Goal: Information Seeking & Learning: Find specific page/section

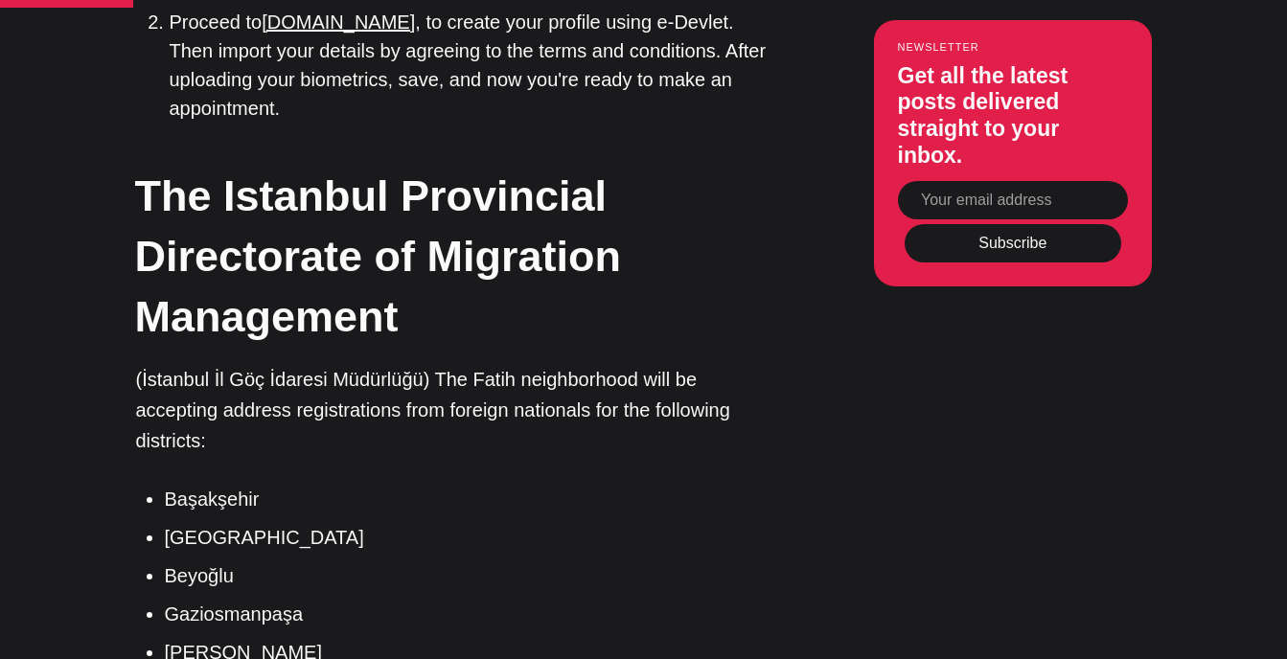
scroll to position [2012, 0]
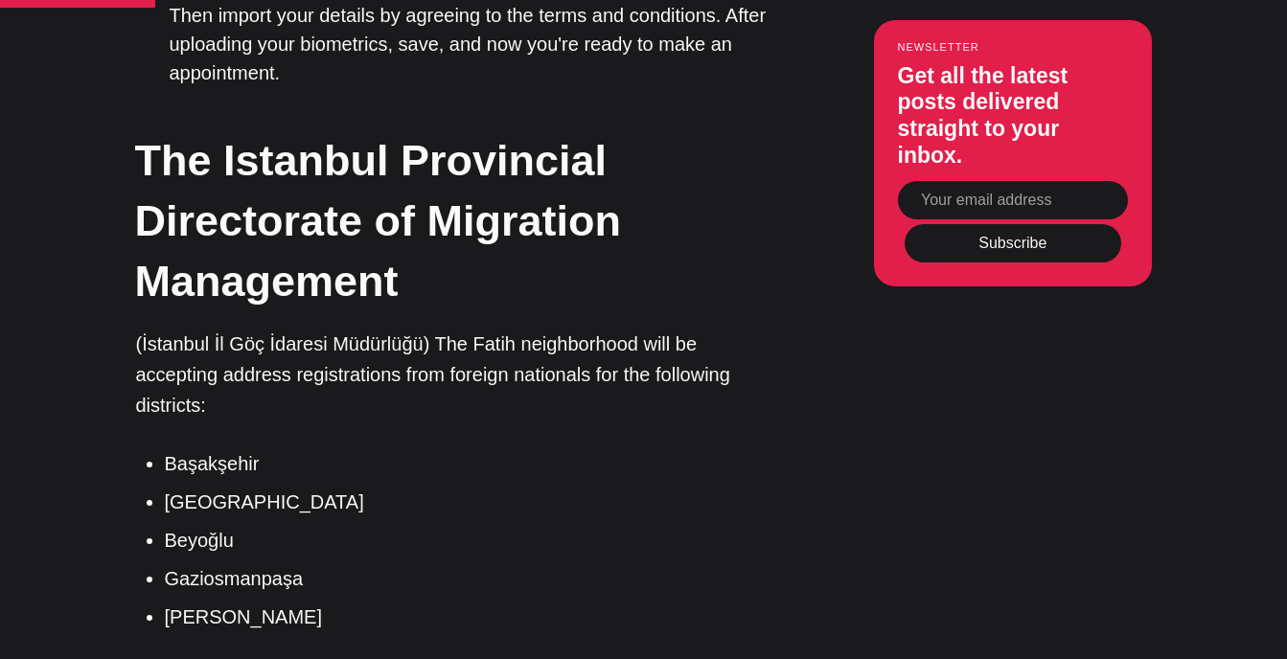
click at [238, 564] on li "Gaziosmanpaşa" at bounding box center [471, 578] width 613 height 29
drag, startPoint x: 238, startPoint y: 467, endPoint x: 106, endPoint y: 451, distance: 132.2
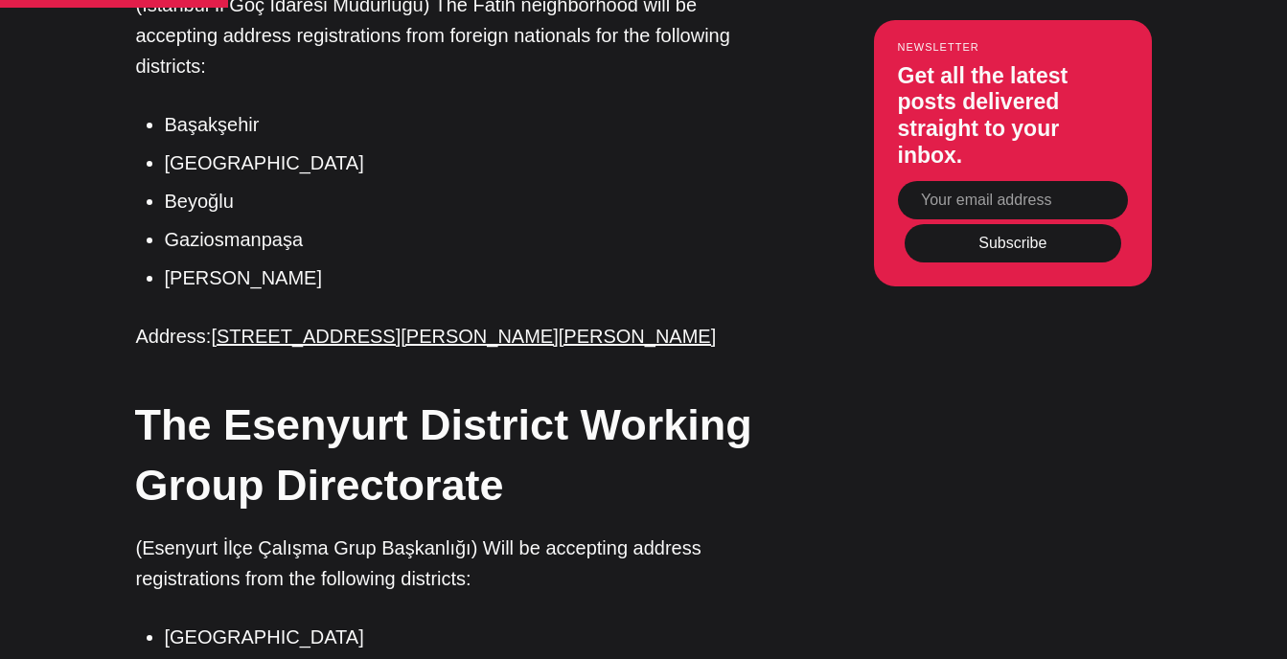
scroll to position [2491, 0]
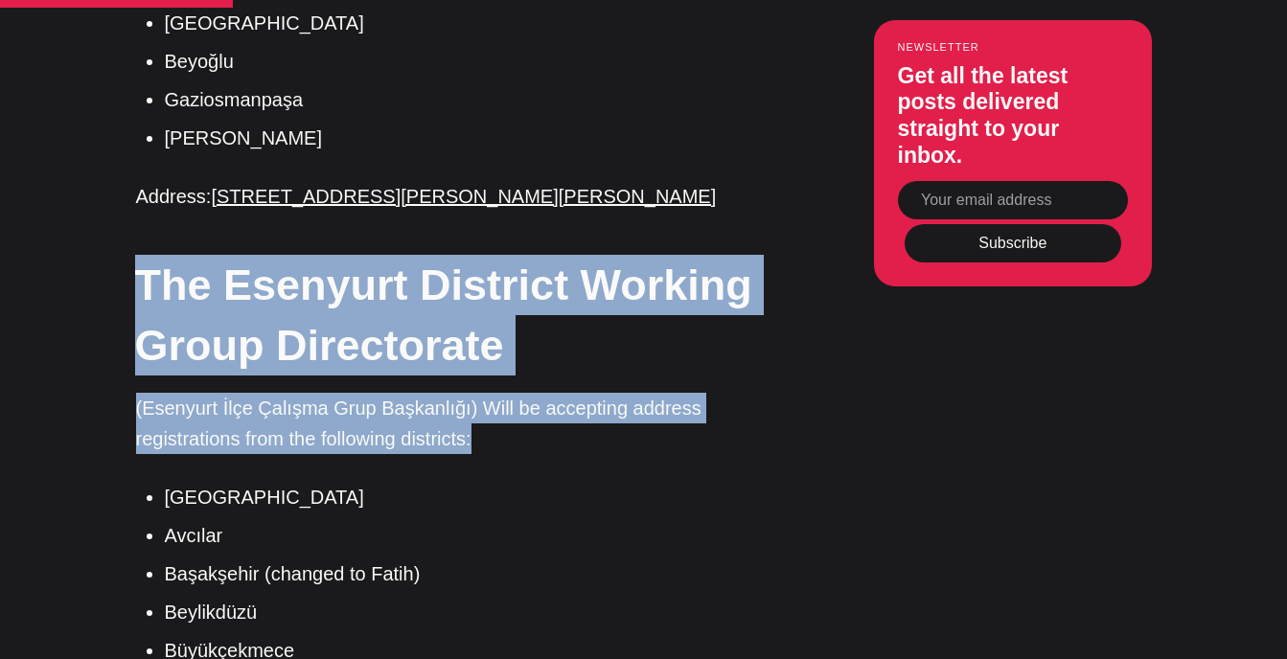
drag, startPoint x: 123, startPoint y: 158, endPoint x: 566, endPoint y: 331, distance: 476.0
click at [560, 393] on p "(Esenyurt İlçe Çalışma Grup Başkanlığı) Will be accepting address registrations…" at bounding box center [457, 423] width 642 height 61
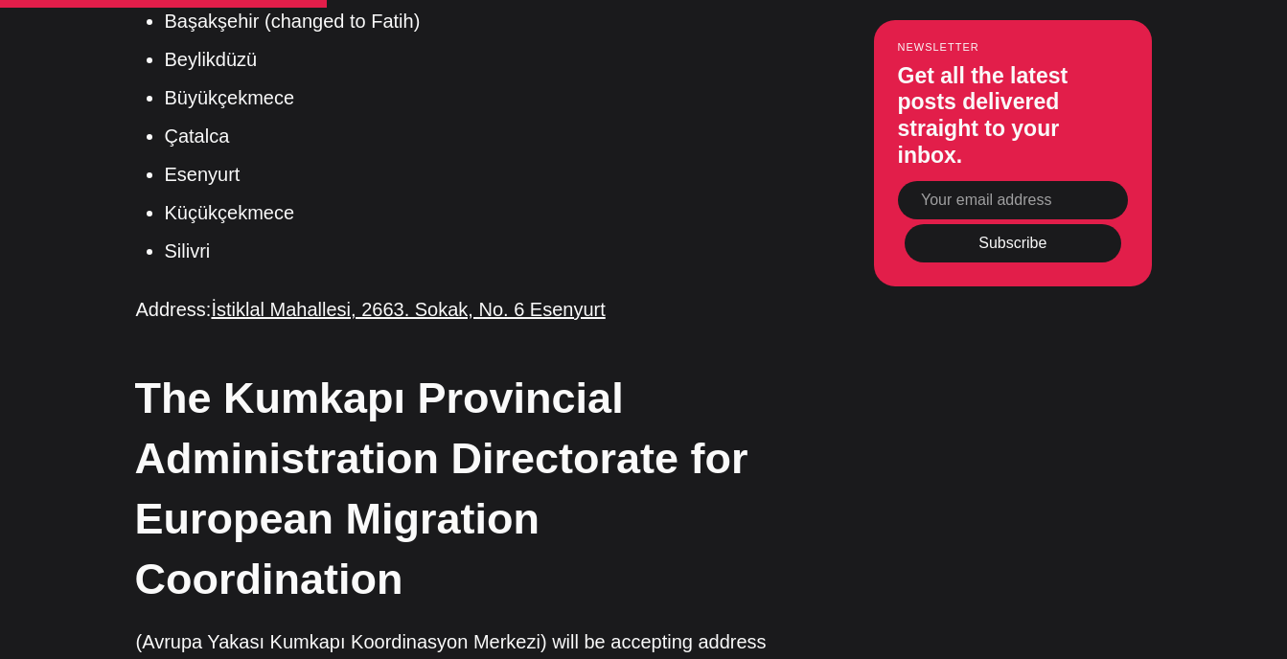
scroll to position [3066, 0]
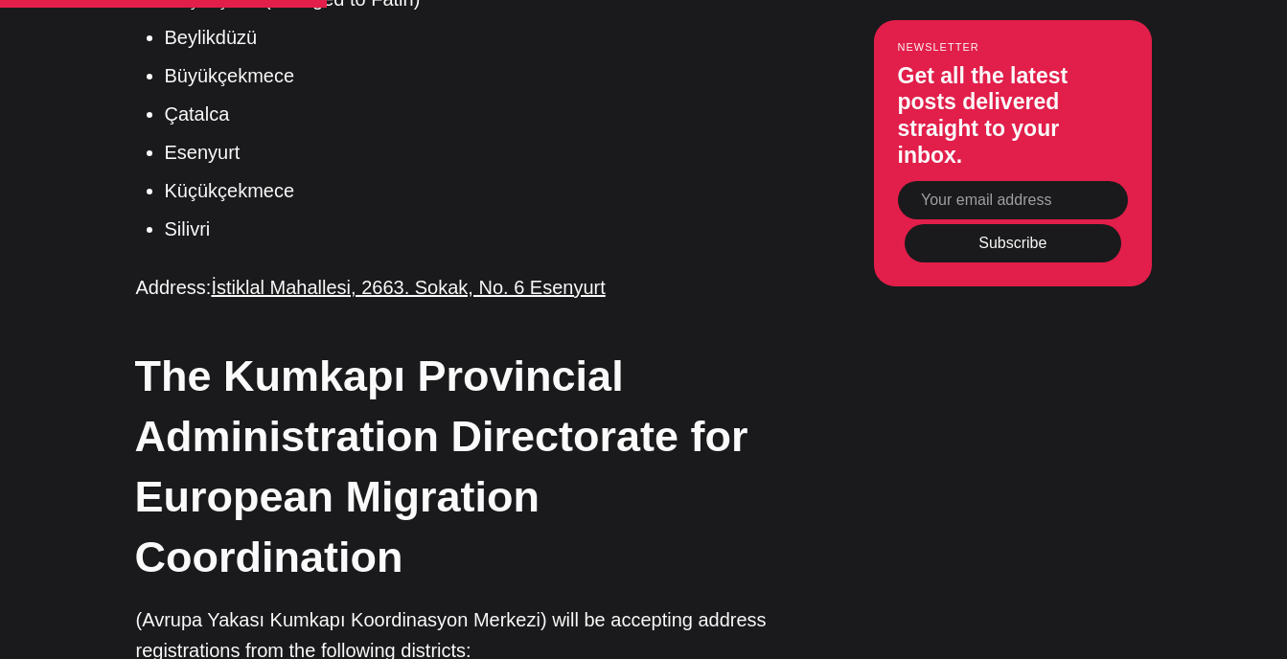
click at [392, 346] on h2 "The Kumkapı Provincial Administration Directorate for European Migration Coordi…" at bounding box center [456, 466] width 642 height 241
click at [315, 346] on h2 "The Kumkapı Provincial Administration Directorate for European Migration Coordi…" at bounding box center [456, 466] width 642 height 241
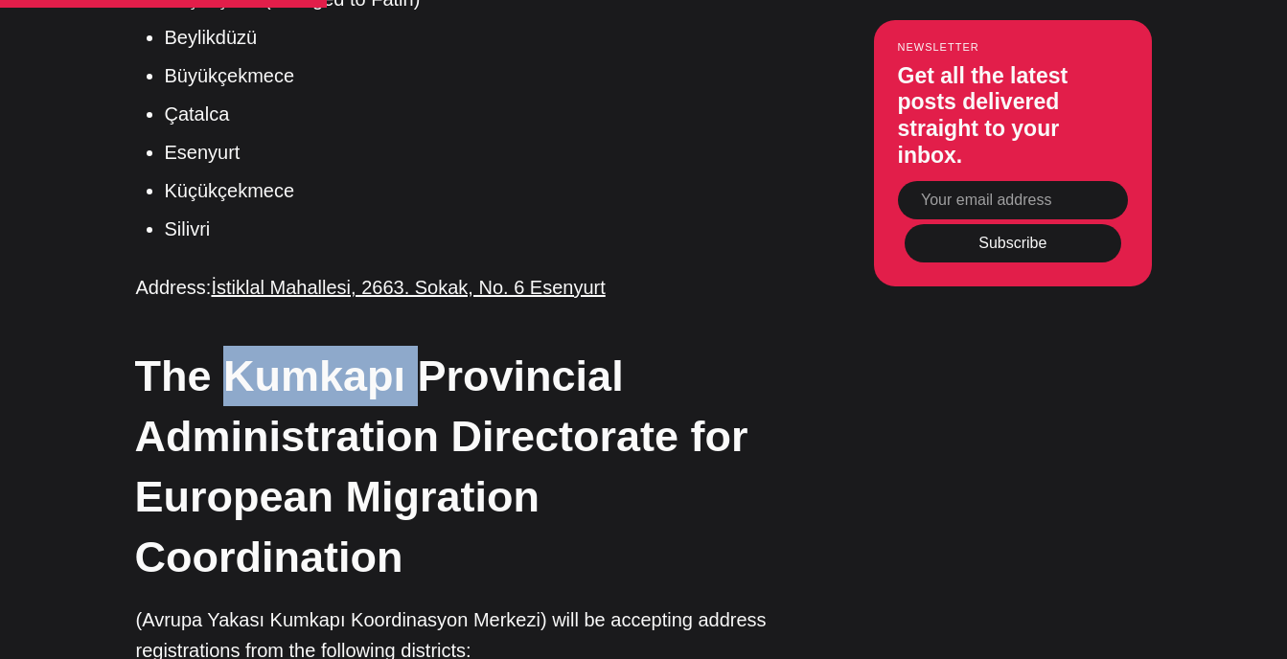
click at [315, 346] on h2 "The Kumkapı Provincial Administration Directorate for European Migration Coordi…" at bounding box center [456, 466] width 642 height 241
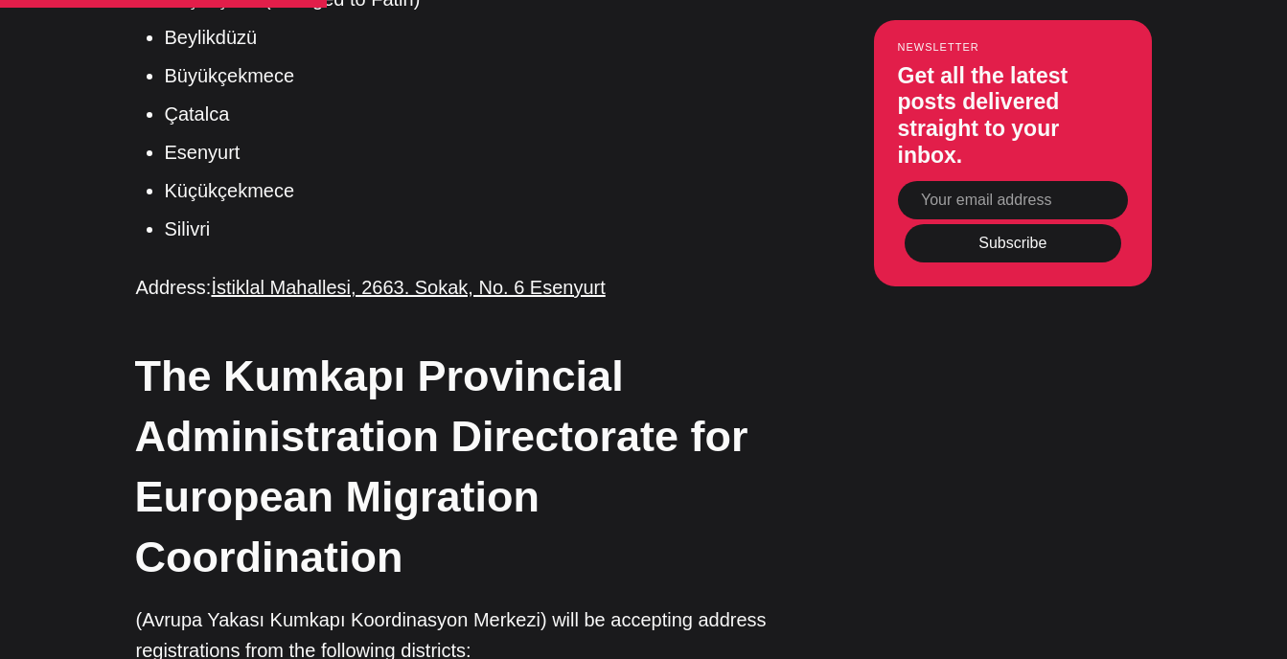
drag, startPoint x: 315, startPoint y: 274, endPoint x: 124, endPoint y: 326, distance: 198.5
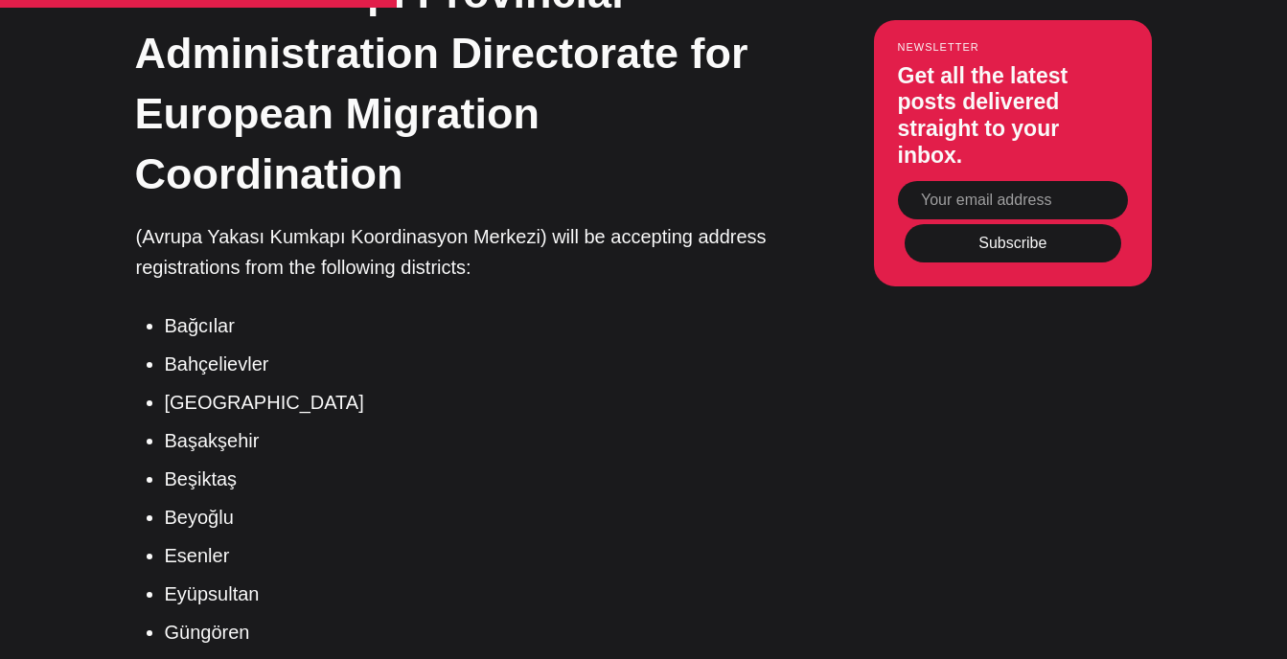
scroll to position [3546, 0]
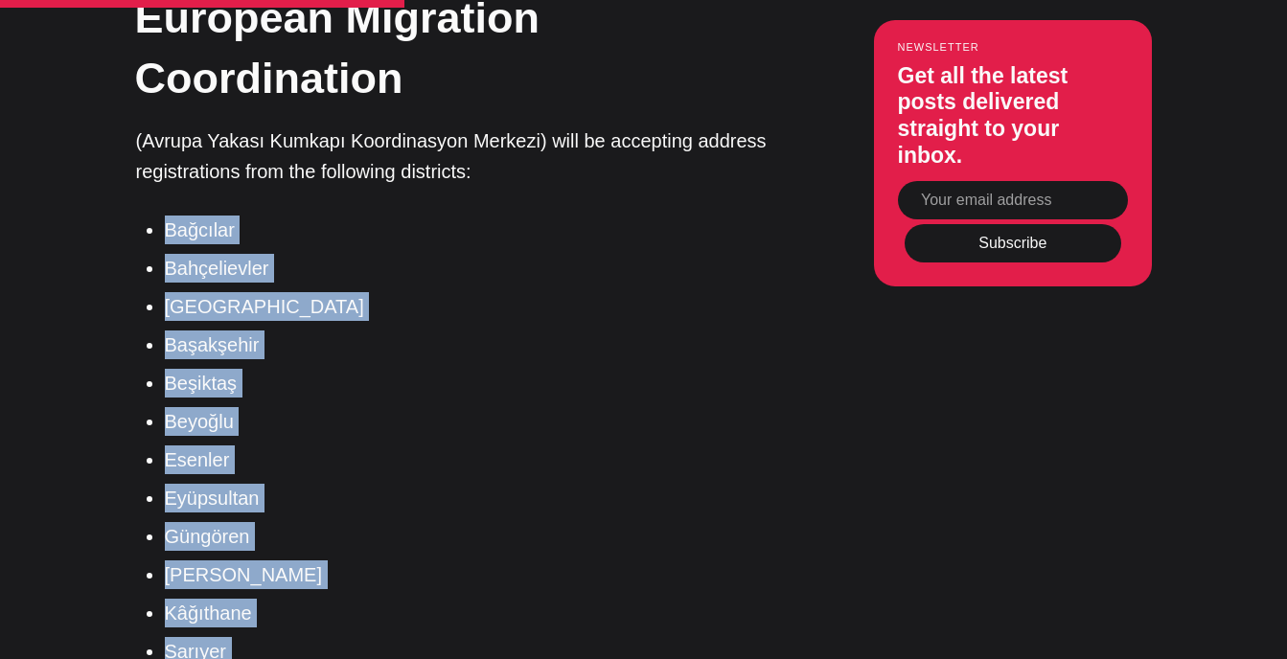
drag, startPoint x: 296, startPoint y: 621, endPoint x: 126, endPoint y: 89, distance: 558.5
drag, startPoint x: 126, startPoint y: 89, endPoint x: 74, endPoint y: 169, distance: 94.9
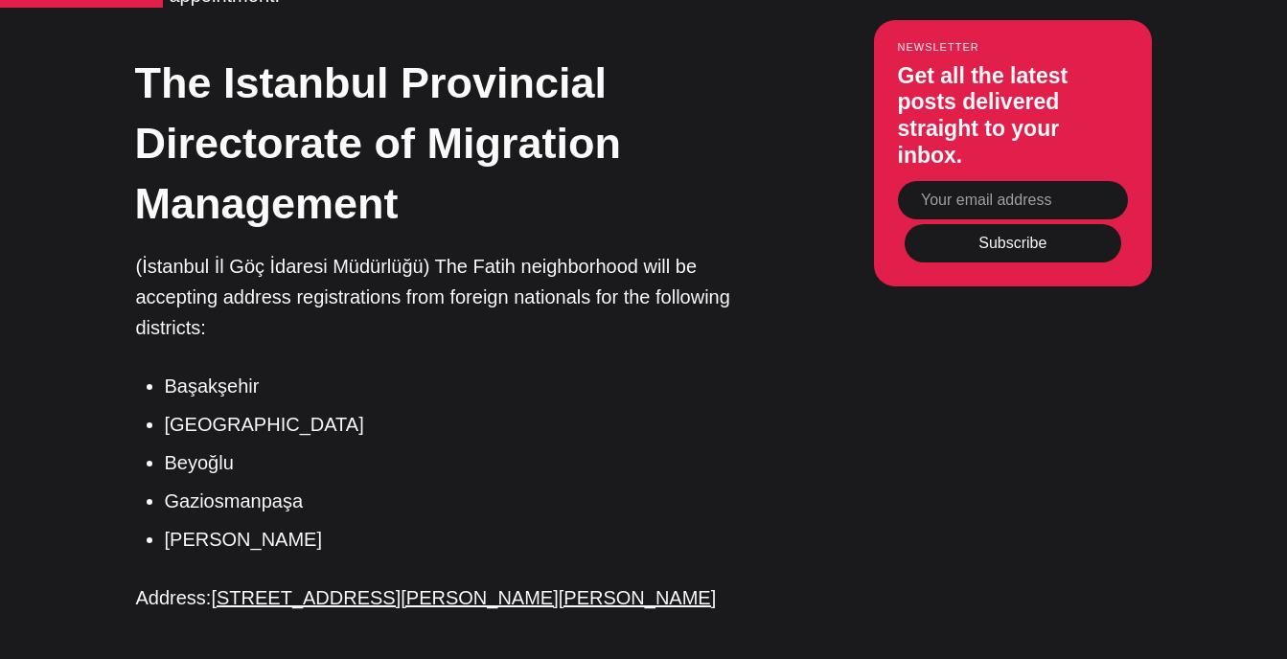
scroll to position [2056, 0]
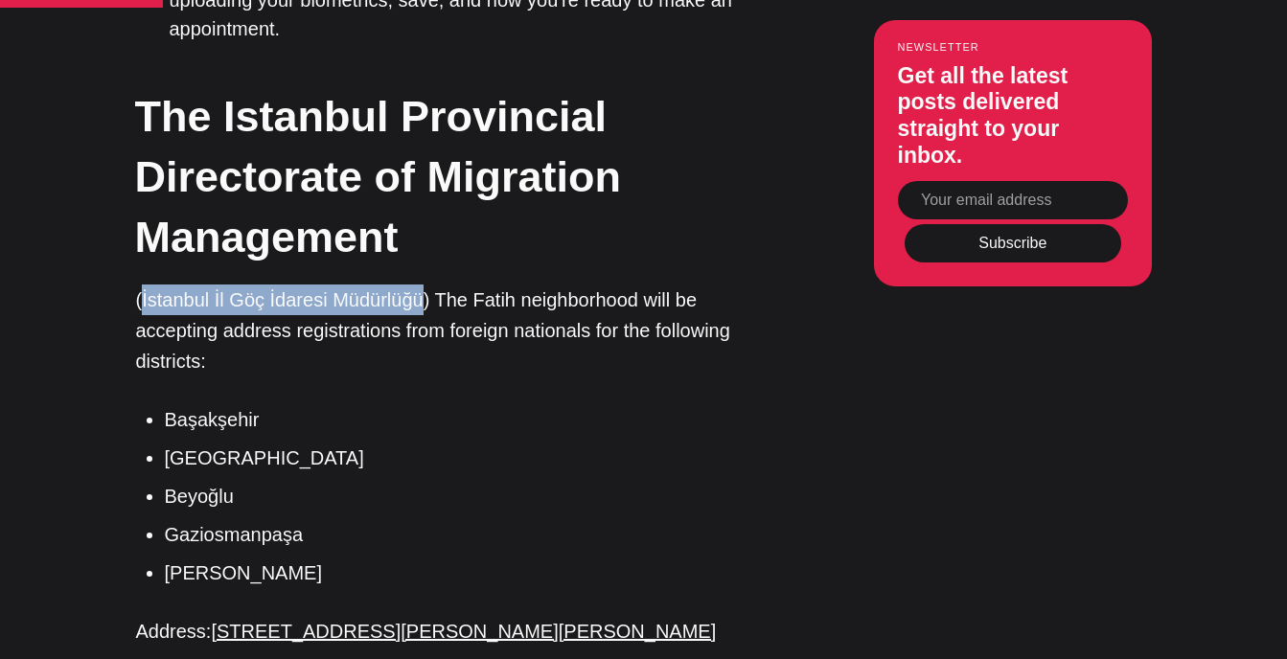
drag, startPoint x: 144, startPoint y: 200, endPoint x: 425, endPoint y: 199, distance: 280.8
click at [425, 285] on p "(İstanbul İl Göç İdaresi Müdürlüğü) The Fatih neighborhood will be accepting ad…" at bounding box center [457, 331] width 642 height 92
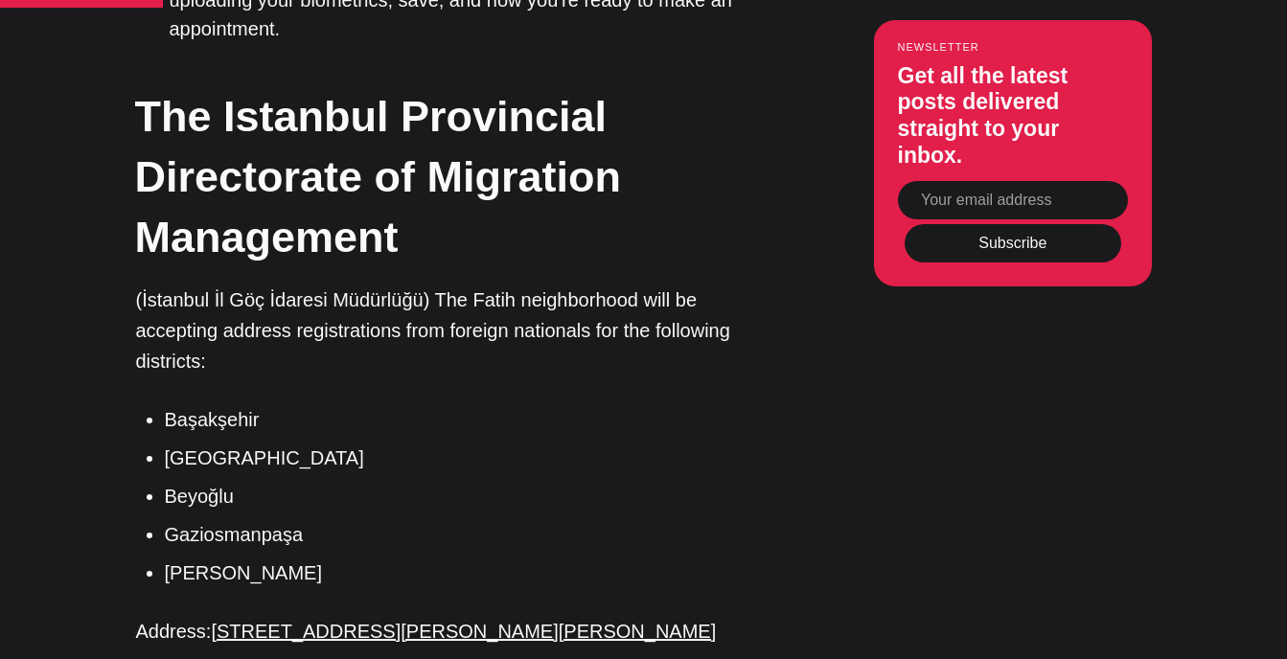
click at [249, 520] on li "Gaziosmanpaşa" at bounding box center [471, 534] width 613 height 29
click at [288, 520] on li "Gaziosmanpaşa" at bounding box center [471, 534] width 613 height 29
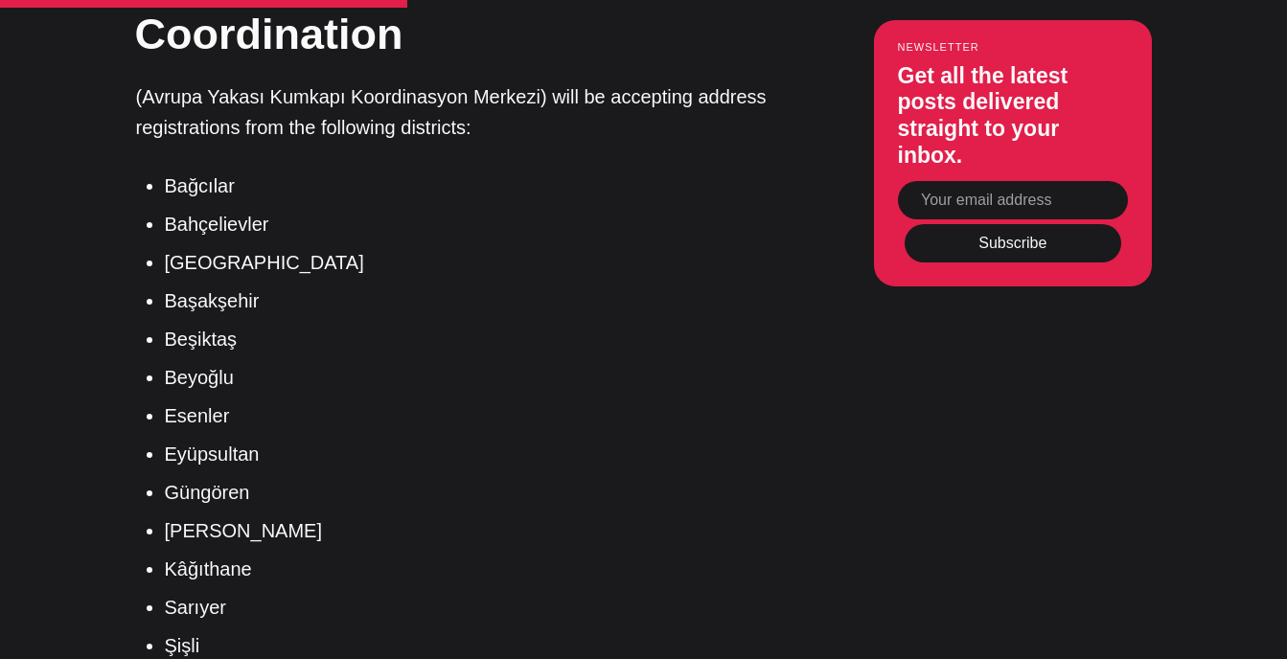
scroll to position [3398, 0]
